Goal: Information Seeking & Learning: Understand process/instructions

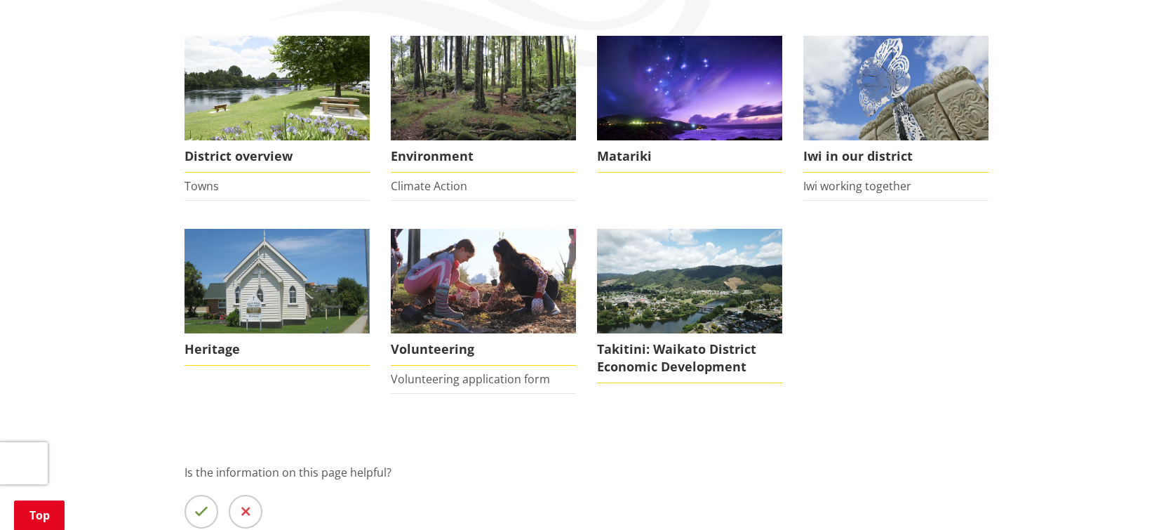
scroll to position [268, 0]
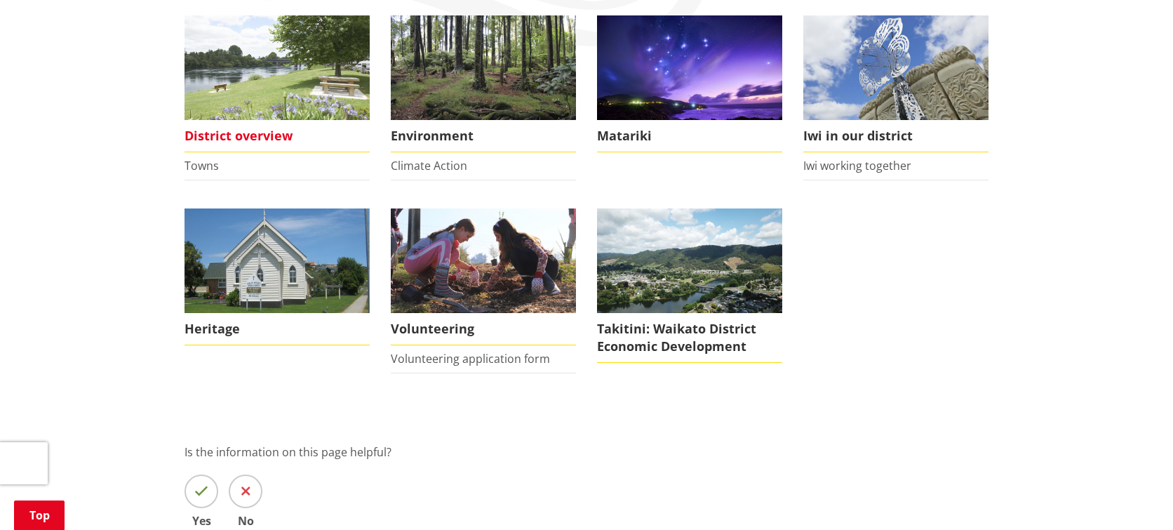
click at [257, 101] on img at bounding box center [276, 67] width 185 height 105
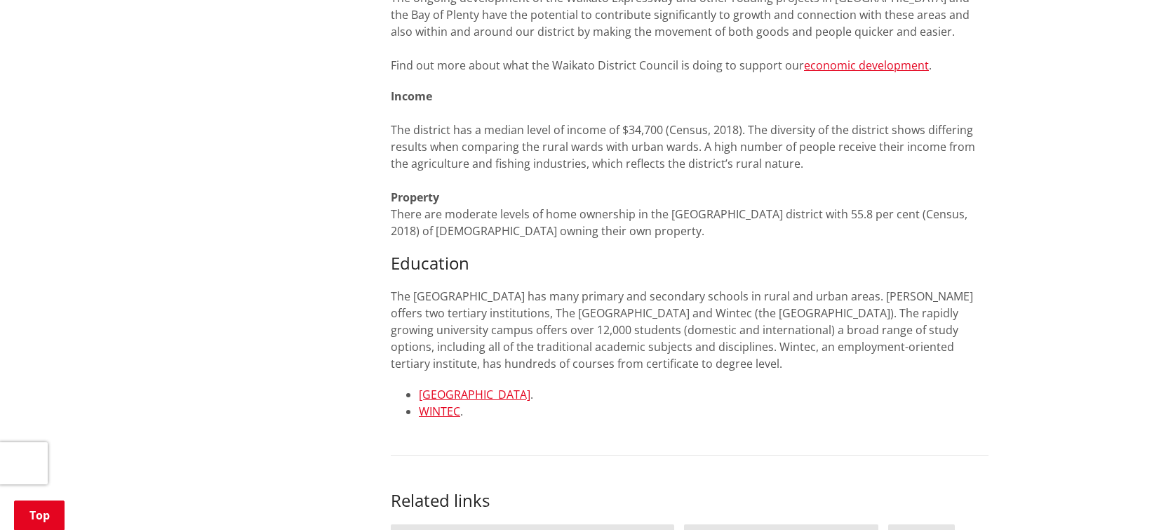
scroll to position [1968, 0]
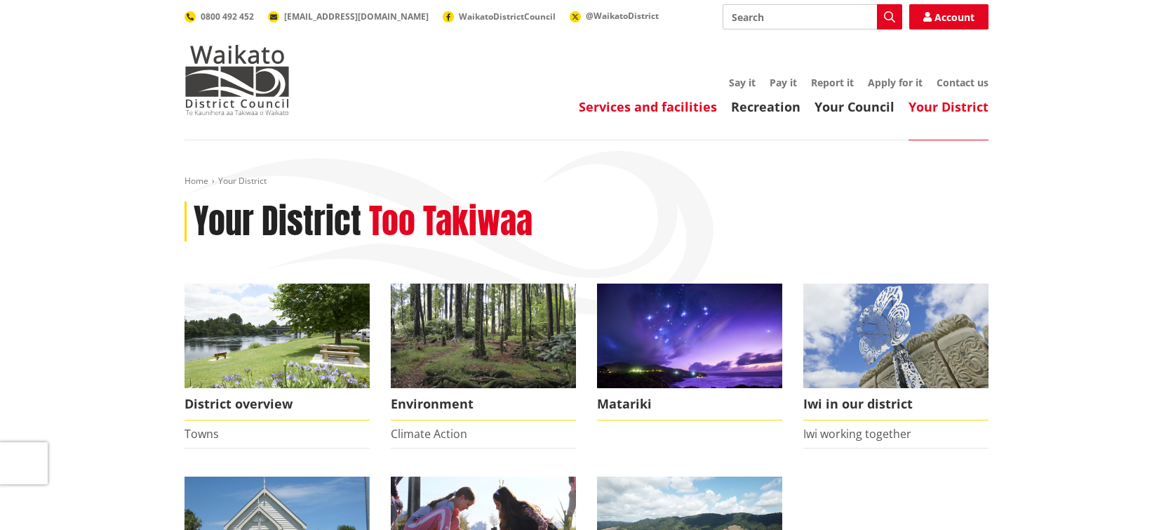
click at [654, 111] on link "Services and facilities" at bounding box center [648, 106] width 138 height 17
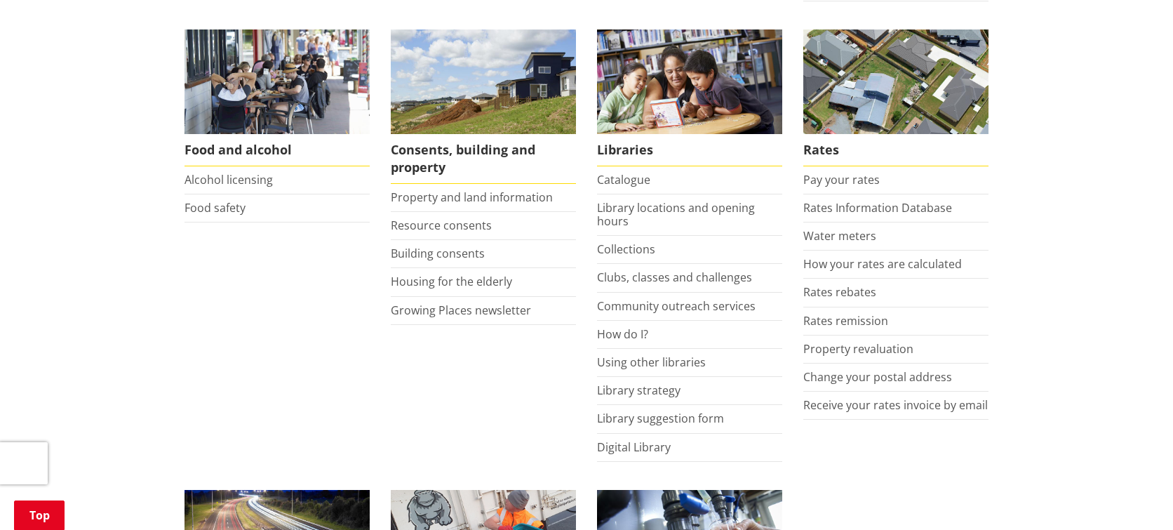
scroll to position [556, 0]
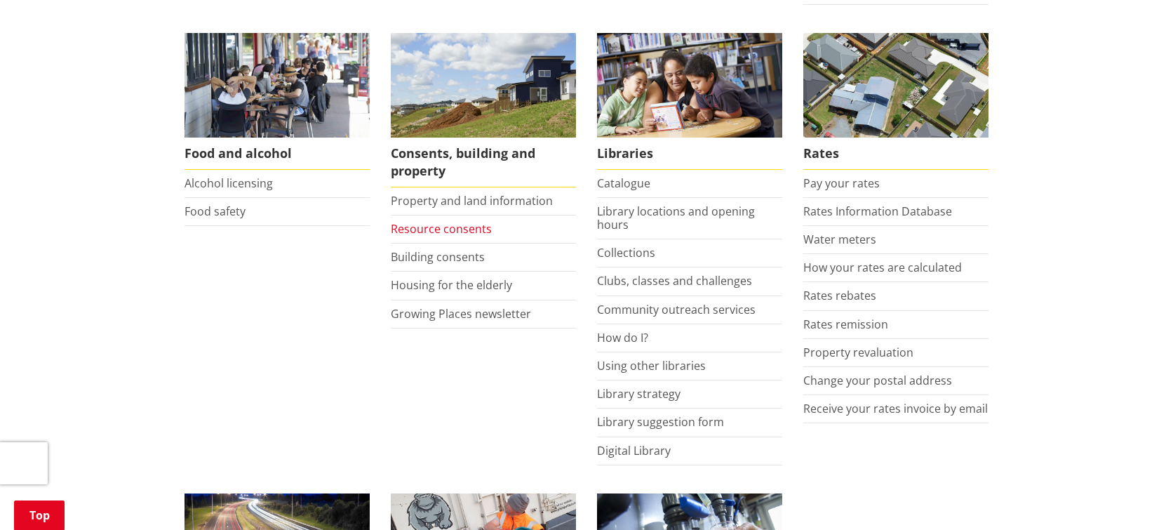
click at [440, 233] on link "Resource consents" at bounding box center [441, 228] width 101 height 15
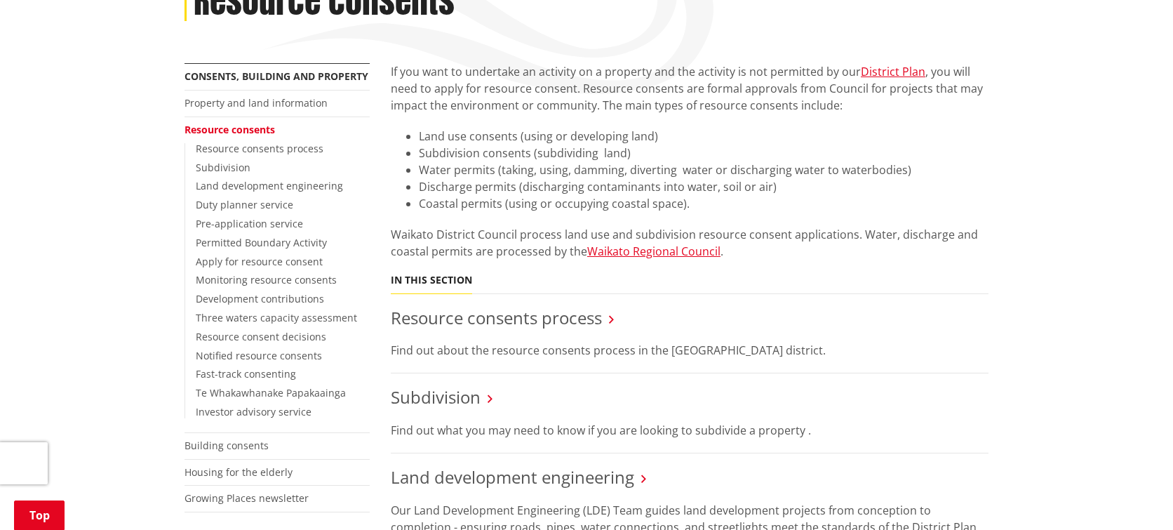
scroll to position [221, 0]
click at [250, 151] on link "Resource consents process" at bounding box center [260, 147] width 128 height 13
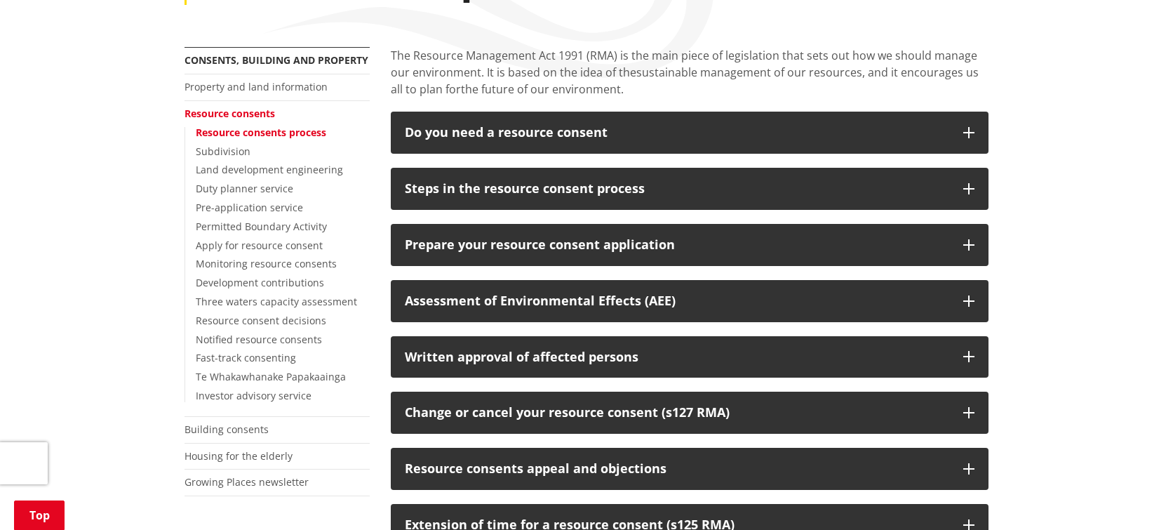
scroll to position [273, 0]
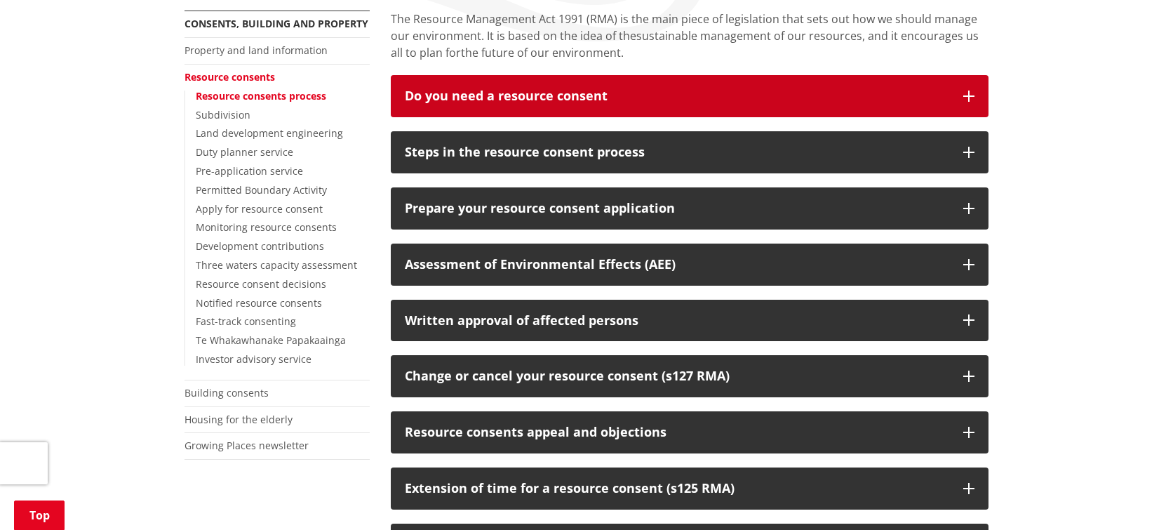
click at [497, 97] on div "Do you need a resource consent" at bounding box center [677, 96] width 544 height 14
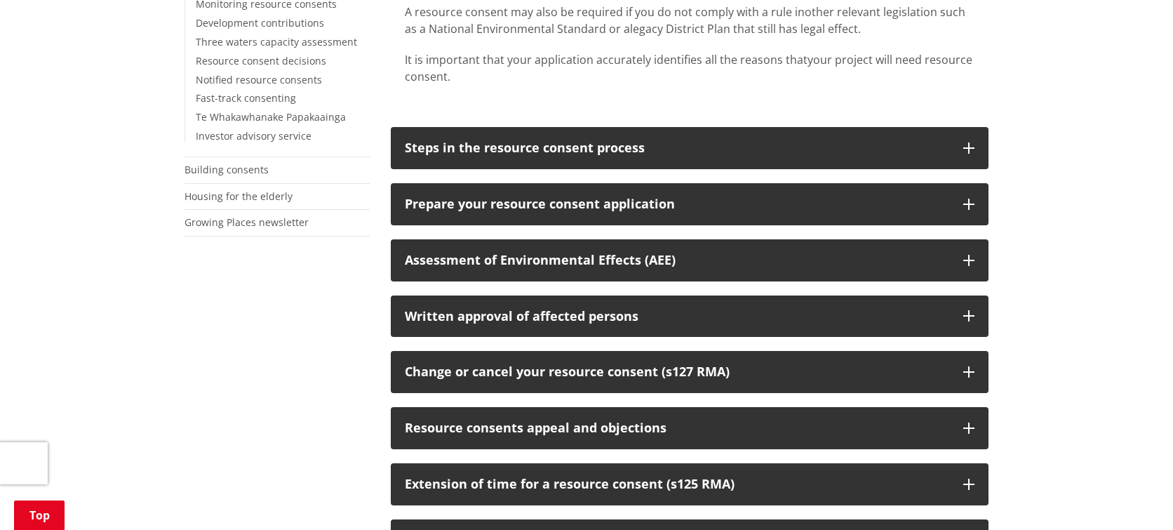
scroll to position [501, 0]
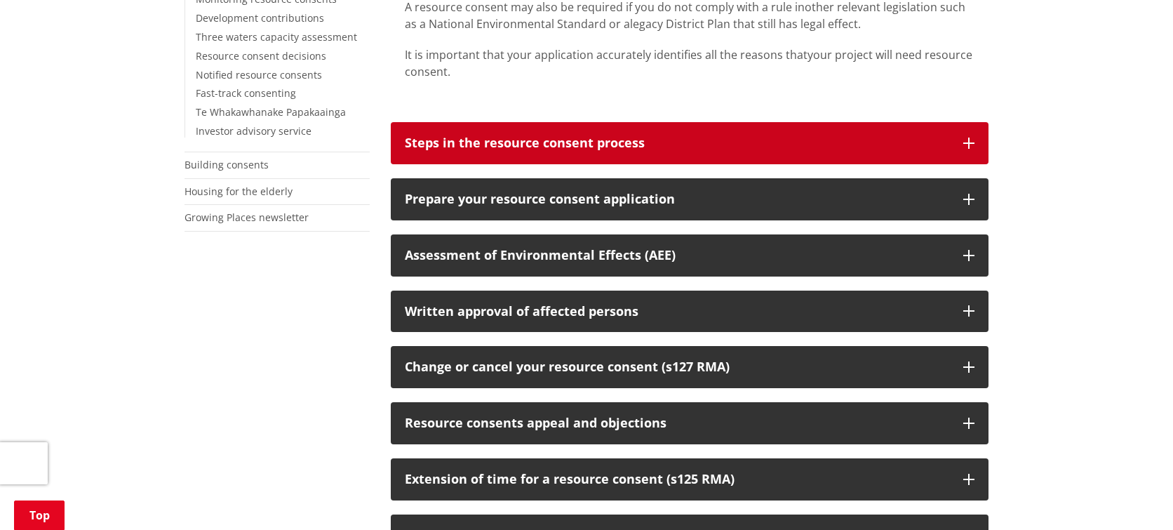
click at [511, 145] on div "Steps in the resource consent process" at bounding box center [677, 143] width 544 height 14
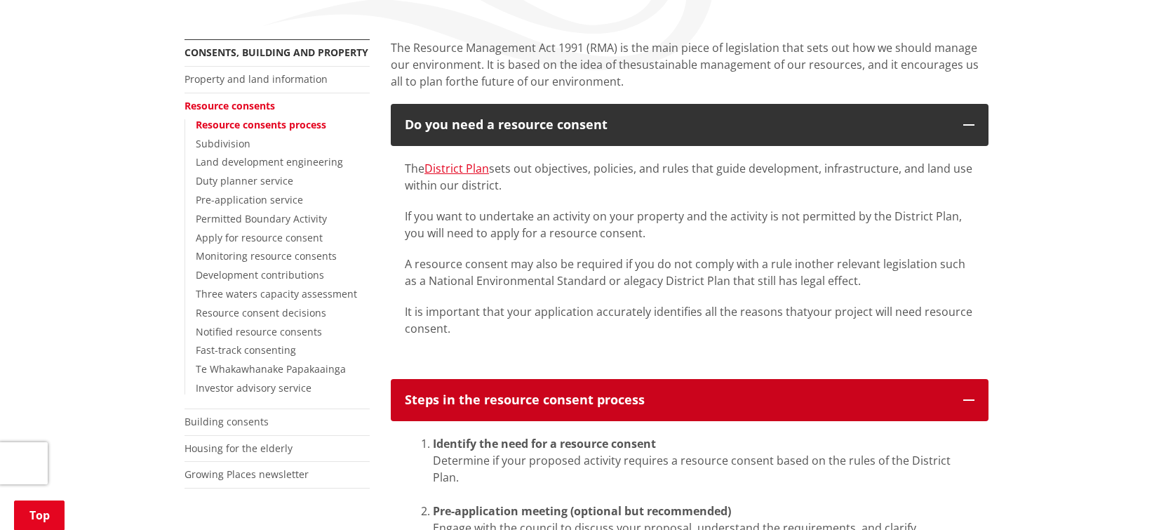
scroll to position [274, 0]
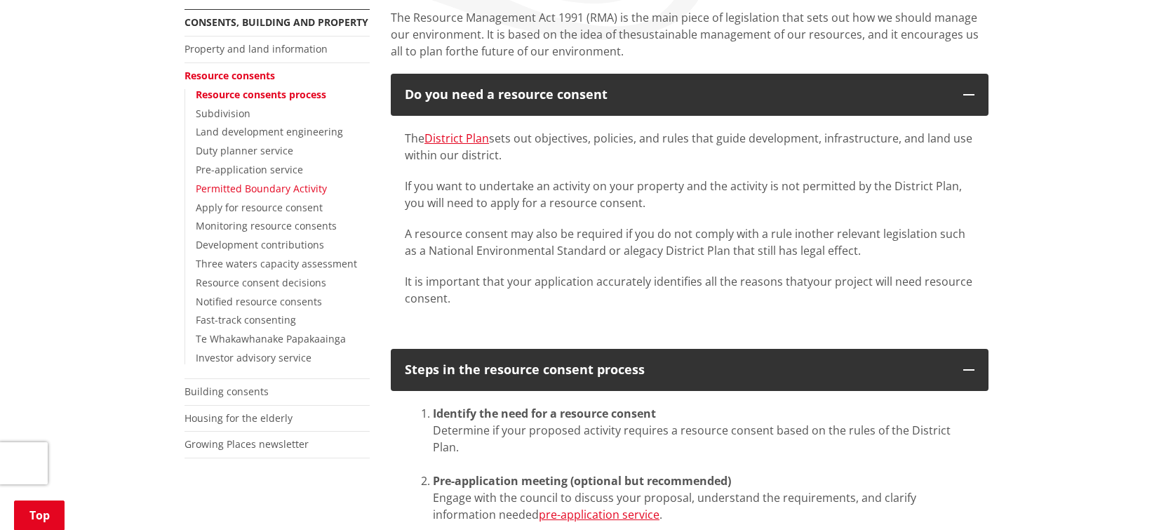
click at [229, 190] on link "Permitted Boundary Activity" at bounding box center [261, 188] width 131 height 13
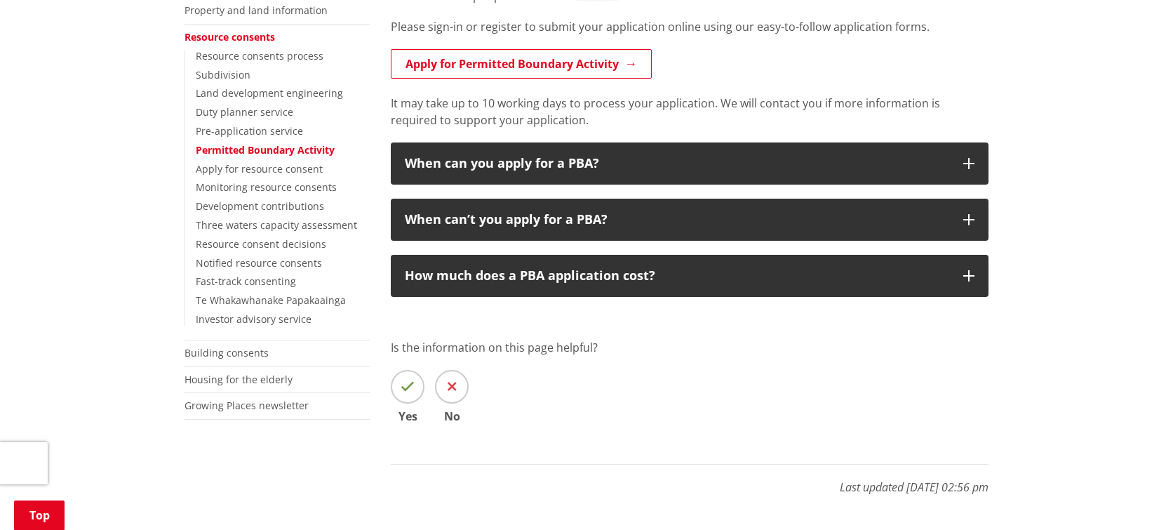
scroll to position [295, 0]
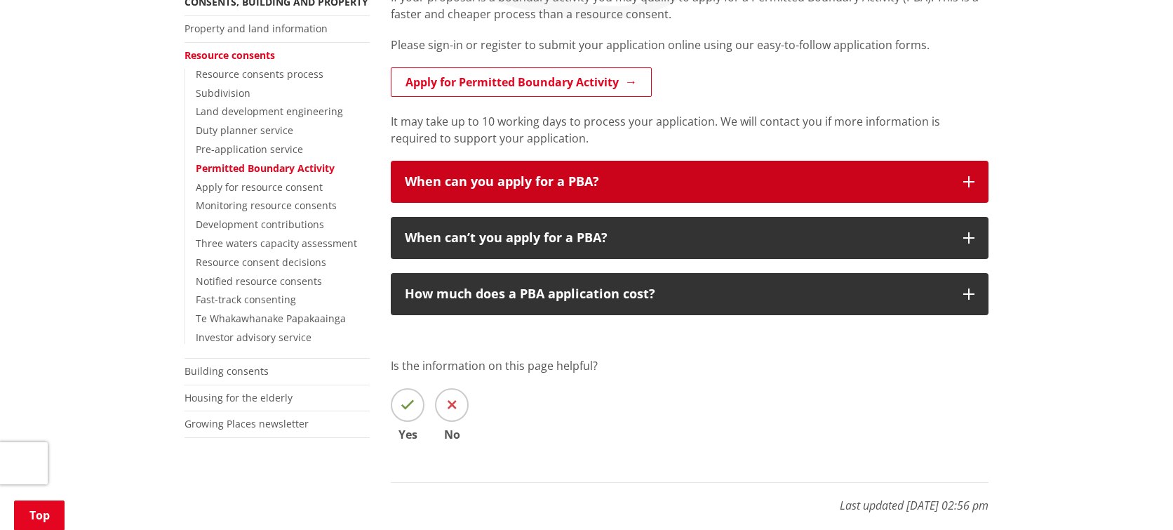
click at [502, 184] on div "When can you apply for a PBA?" at bounding box center [677, 182] width 544 height 14
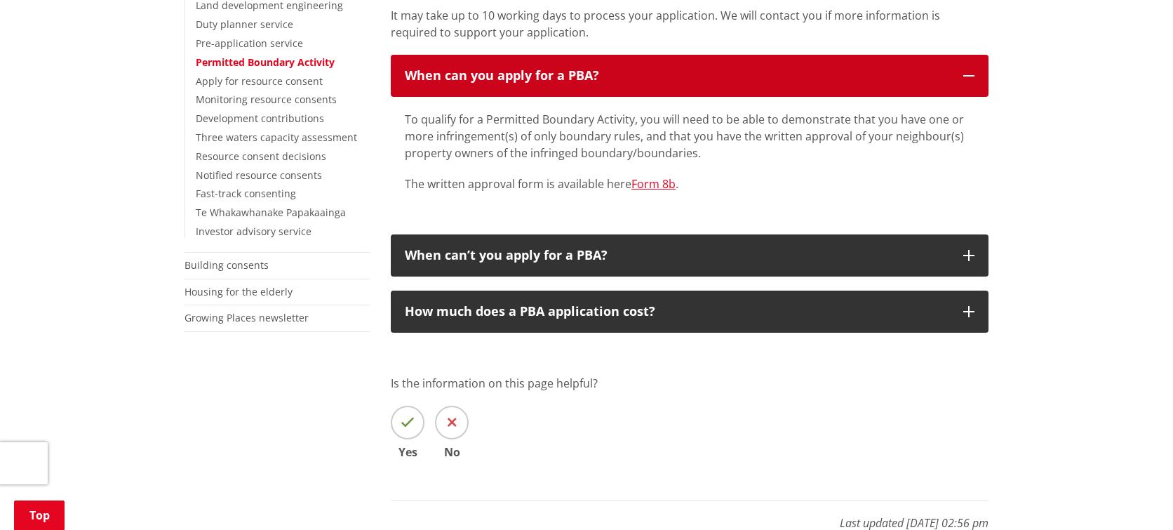
scroll to position [401, 0]
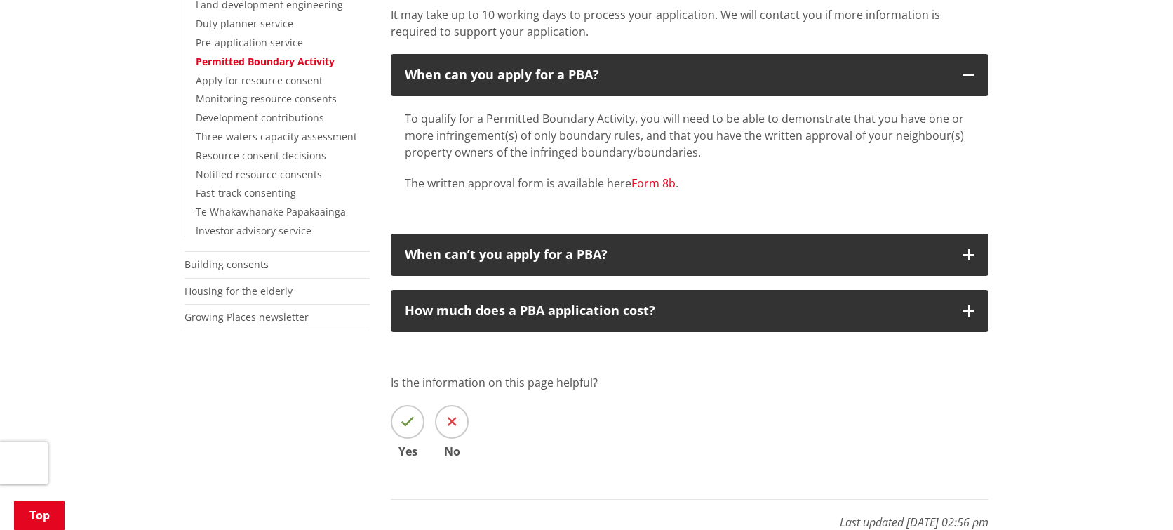
click at [656, 187] on link "Form 8b" at bounding box center [653, 182] width 44 height 15
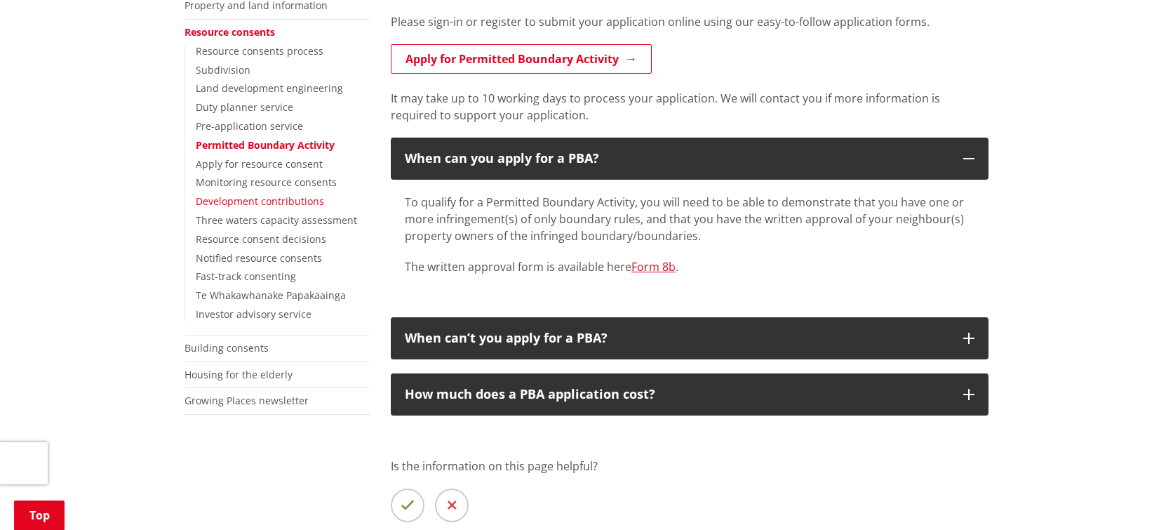
scroll to position [290, 0]
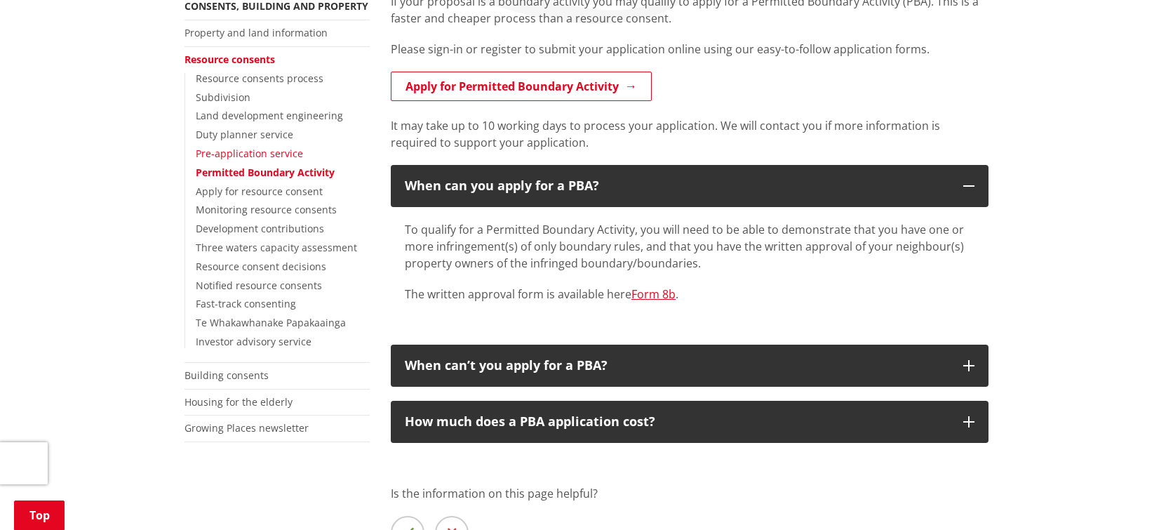
click at [235, 156] on link "Pre-application service" at bounding box center [249, 153] width 107 height 13
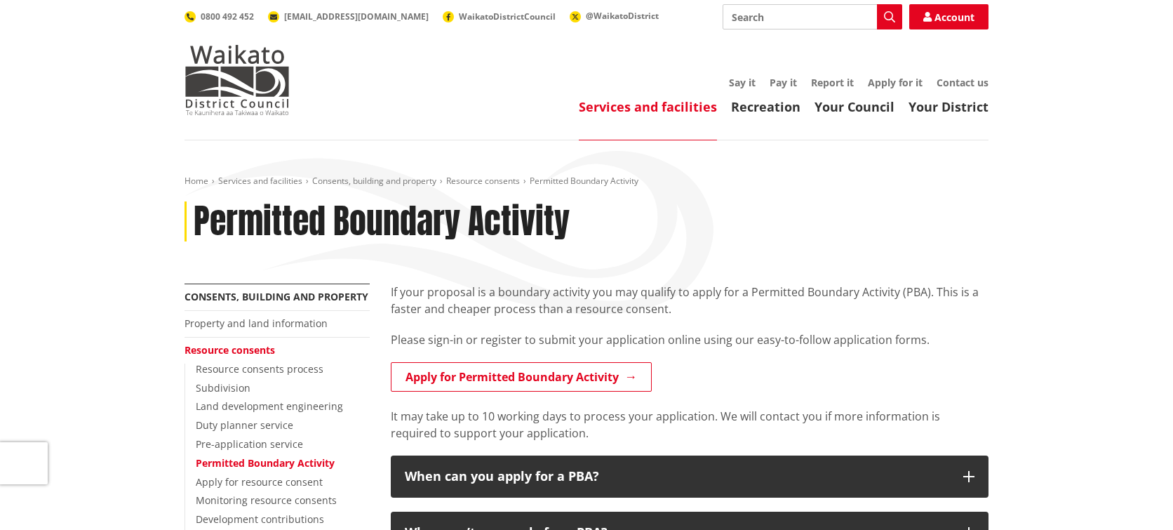
scroll to position [290, 0]
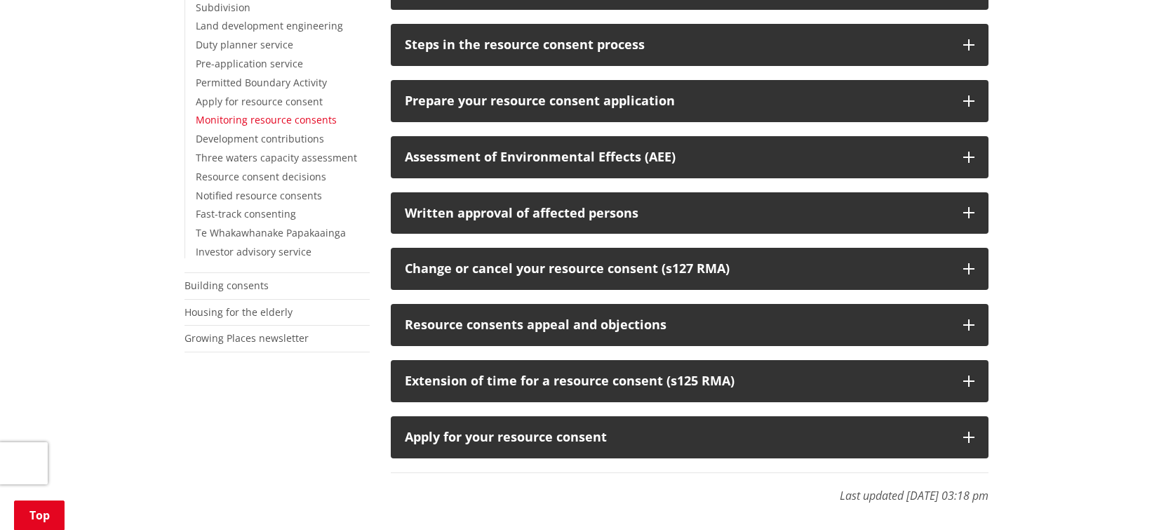
scroll to position [382, 0]
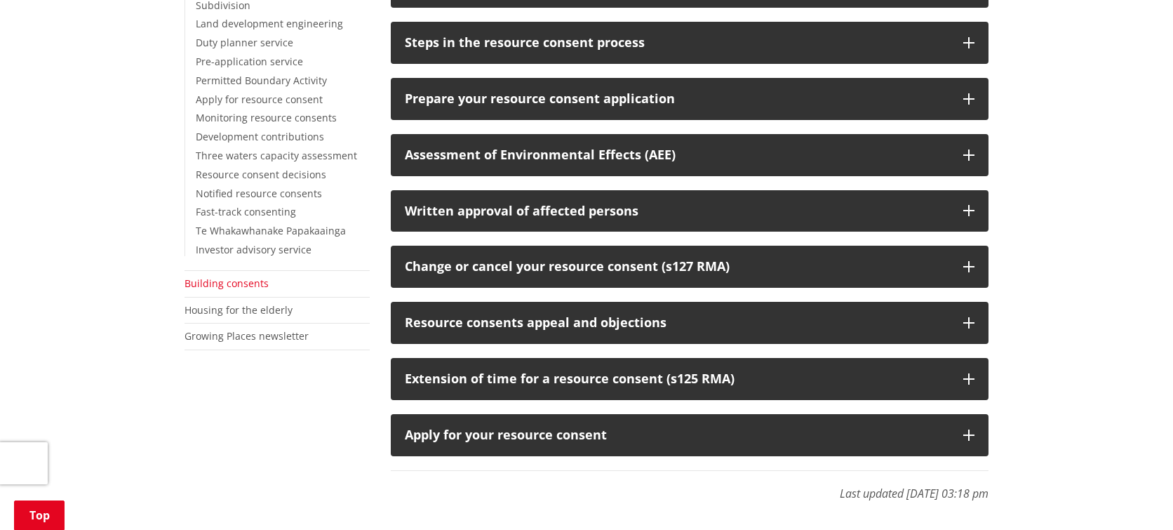
click at [235, 285] on link "Building consents" at bounding box center [226, 282] width 84 height 13
